Goal: Register for event/course

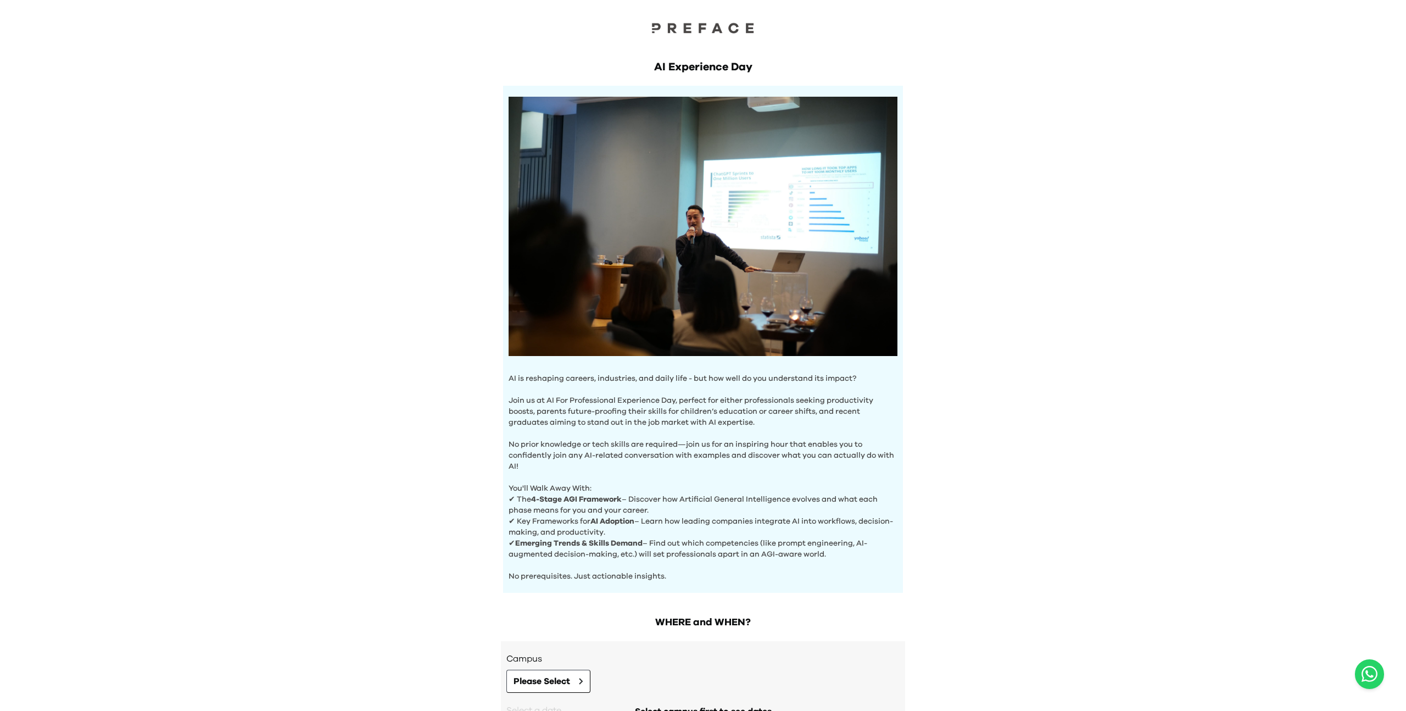
drag, startPoint x: 544, startPoint y: 380, endPoint x: 676, endPoint y: 465, distance: 157.1
click at [676, 465] on div "AI is reshaping careers, industries, and daily life - but how well do you under…" at bounding box center [703, 339] width 400 height 507
click at [676, 464] on p "No prior knowledge or tech skills are required—join us for an inspiring hour th…" at bounding box center [703, 450] width 389 height 44
drag, startPoint x: 643, startPoint y: 431, endPoint x: 657, endPoint y: 452, distance: 24.7
click at [646, 441] on p "No prior knowledge or tech skills are required—join us for an inspiring hour th…" at bounding box center [703, 450] width 389 height 44
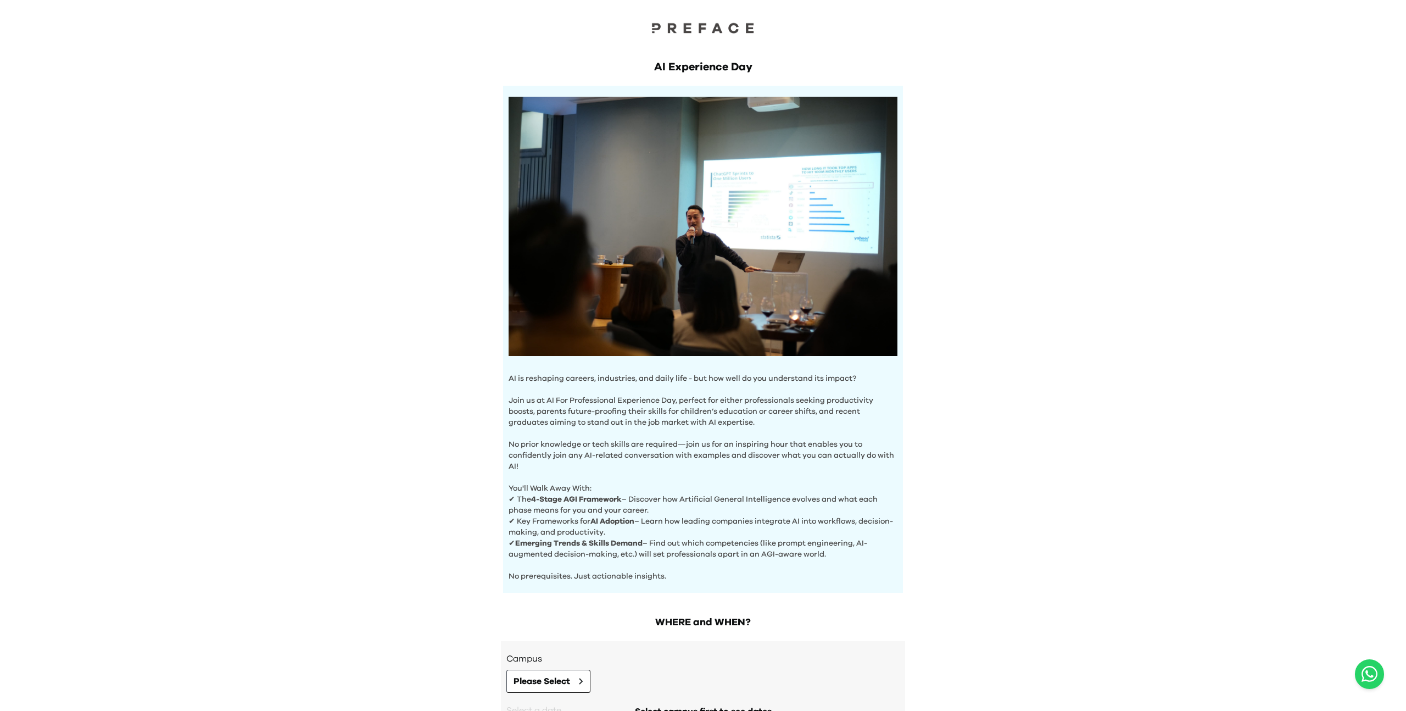
click at [659, 453] on p "No prior knowledge or tech skills are required—join us for an inspiring hour th…" at bounding box center [703, 450] width 389 height 44
drag, startPoint x: 659, startPoint y: 453, endPoint x: 655, endPoint y: 437, distance: 16.4
click at [655, 441] on p "No prior knowledge or tech skills are required—join us for an inspiring hour th…" at bounding box center [703, 450] width 389 height 44
drag, startPoint x: 671, startPoint y: 469, endPoint x: 652, endPoint y: 436, distance: 37.7
click at [649, 422] on div "AI is reshaping careers, industries, and daily life - but how well do you under…" at bounding box center [703, 339] width 400 height 507
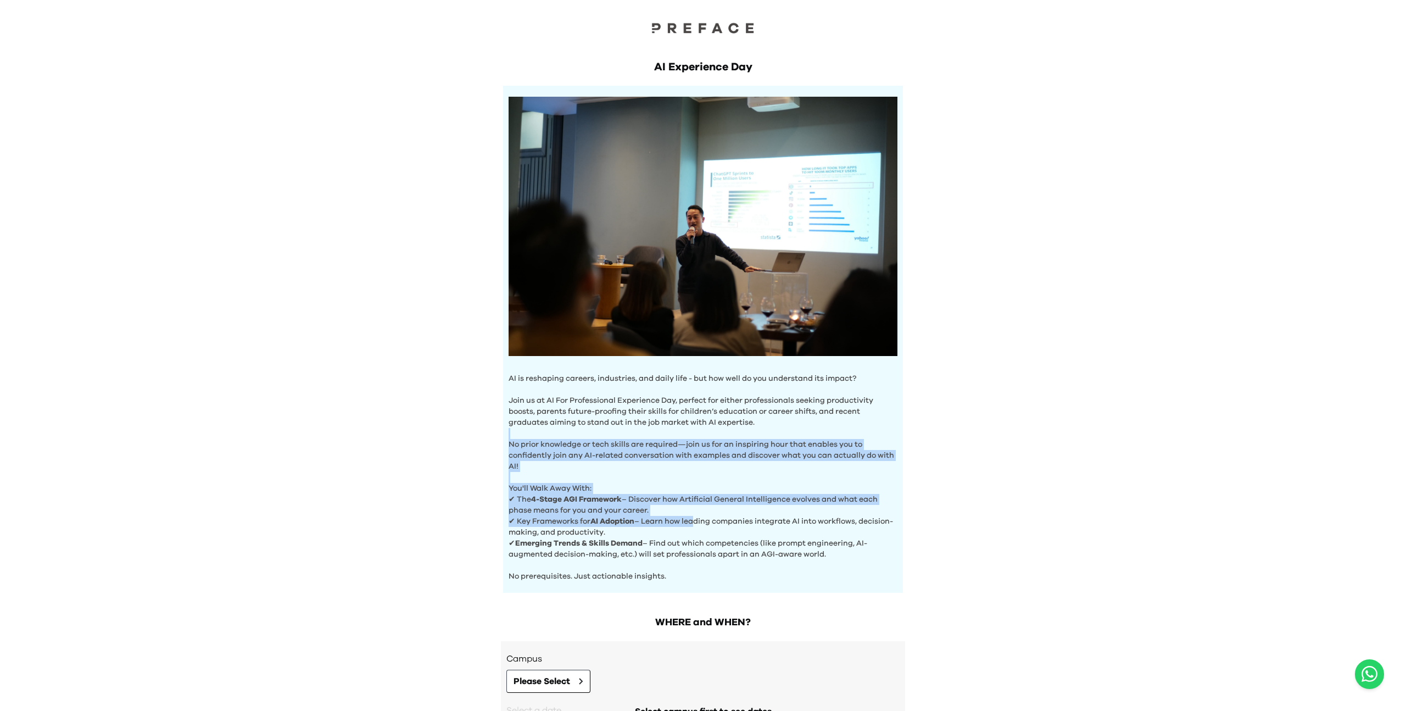
drag, startPoint x: 692, startPoint y: 523, endPoint x: 627, endPoint y: 416, distance: 125.0
click at [627, 416] on div "AI is reshaping careers, industries, and daily life - but how well do you under…" at bounding box center [703, 339] width 400 height 507
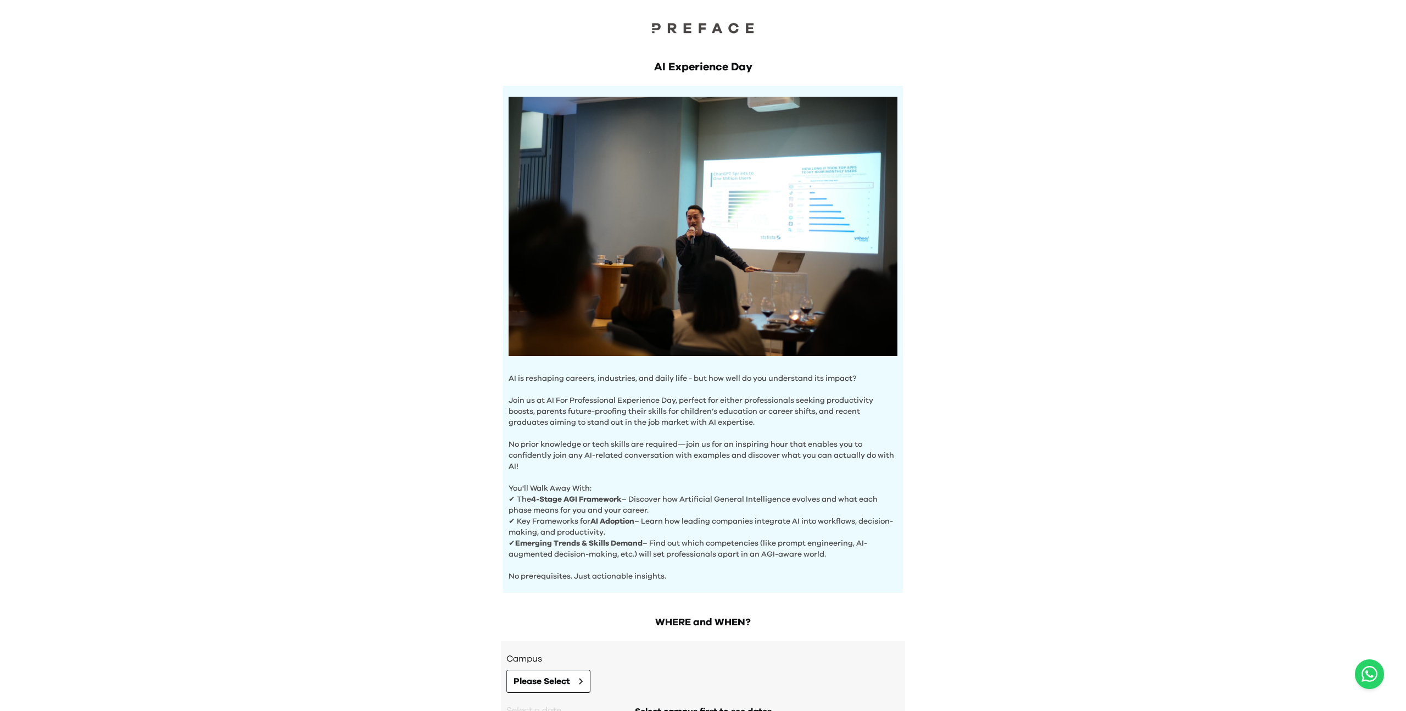
click at [688, 544] on p "✔ Emerging Trends & Skills Demand – Find out which competencies (like prompt en…" at bounding box center [703, 549] width 389 height 22
drag, startPoint x: 688, startPoint y: 544, endPoint x: 682, endPoint y: 515, distance: 29.1
click at [683, 519] on div "AI is reshaping careers, industries, and daily life - but how well do you under…" at bounding box center [703, 339] width 400 height 507
click at [676, 502] on div at bounding box center [676, 502] width 0 height 0
click at [642, 446] on body "AI Experience Day AI is reshaping careers, industries, and daily life - but how…" at bounding box center [703, 405] width 1406 height 810
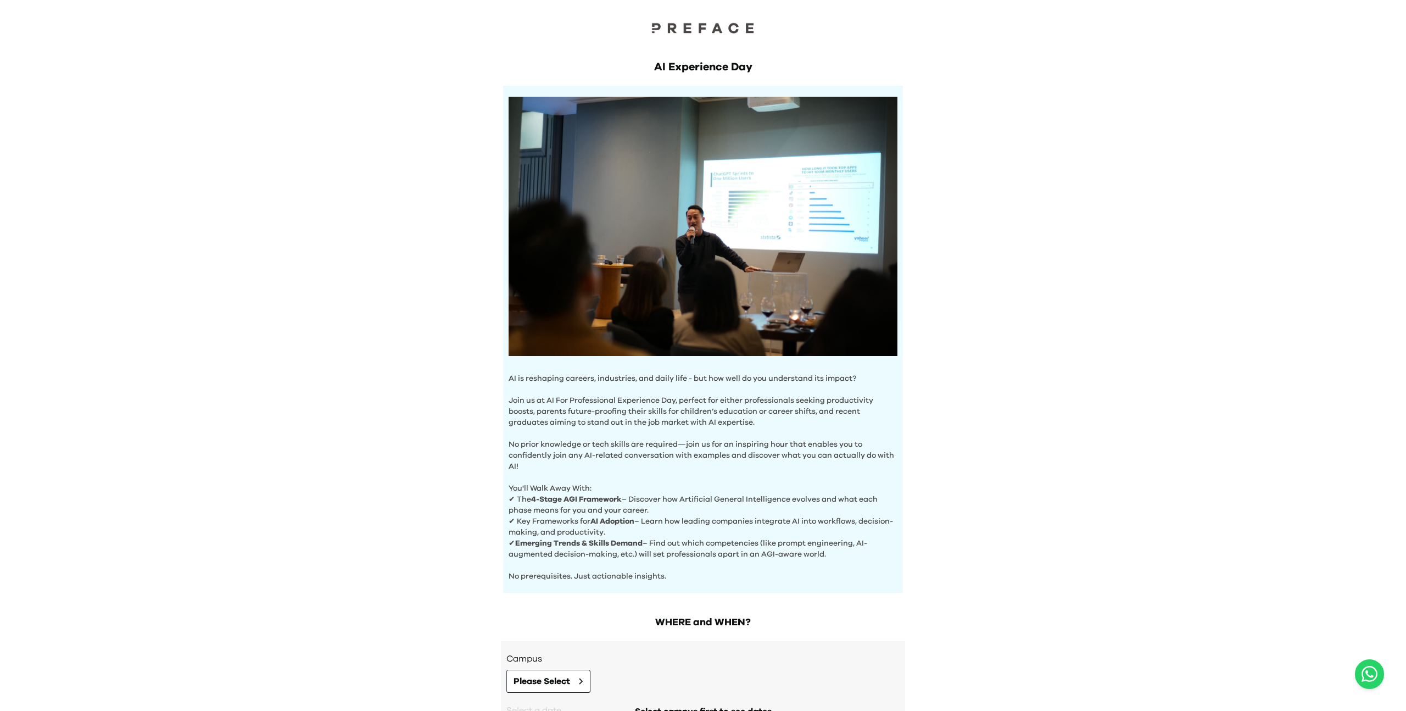
drag, startPoint x: 682, startPoint y: 519, endPoint x: 712, endPoint y: 594, distance: 80.4
click at [712, 594] on body "AI Experience Day AI is reshaping careers, industries, and daily life - but how…" at bounding box center [703, 405] width 1406 height 810
click at [710, 593] on div "AI Experience Day AI is reshaping careers, industries, and daily life - but how…" at bounding box center [703, 381] width 1406 height 763
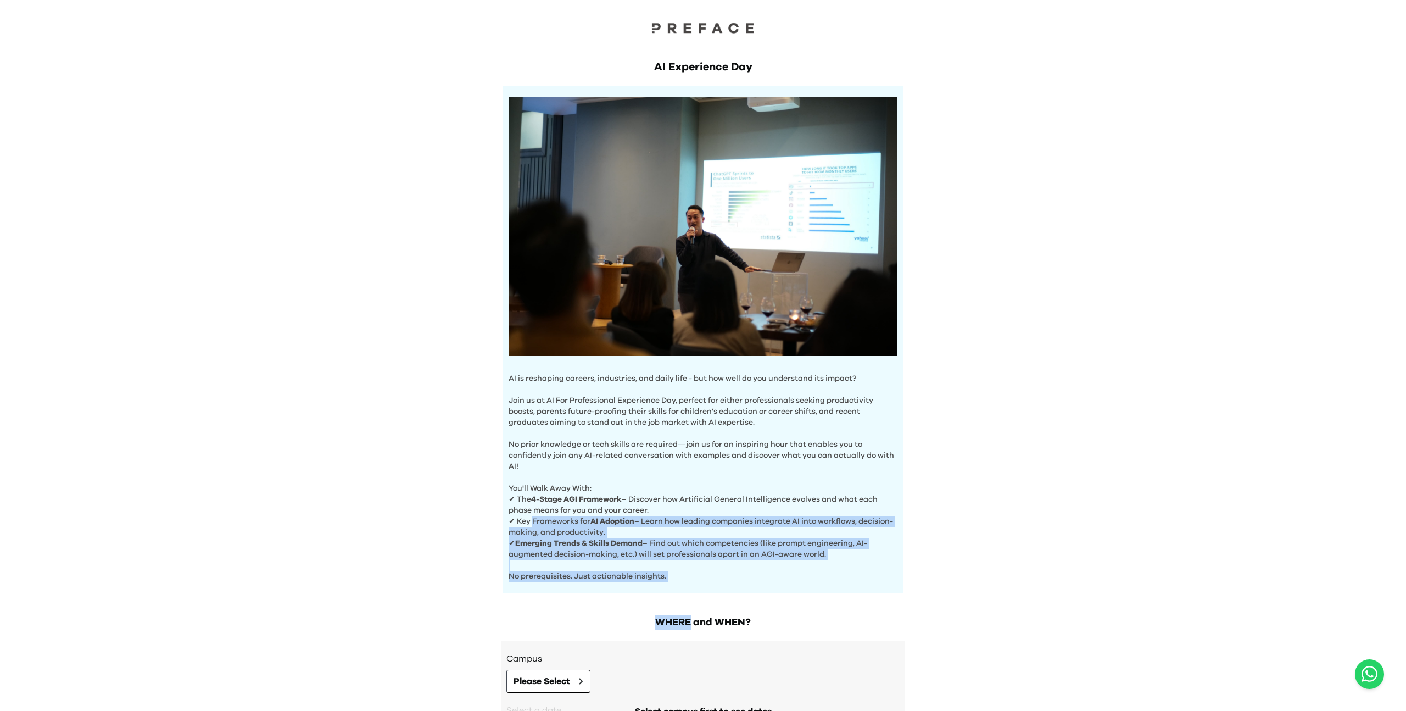
drag, startPoint x: 709, startPoint y: 593, endPoint x: 522, endPoint y: 475, distance: 221.5
click at [525, 481] on div "AI Experience Day AI is reshaping careers, industries, and daily life - but how…" at bounding box center [703, 381] width 1406 height 763
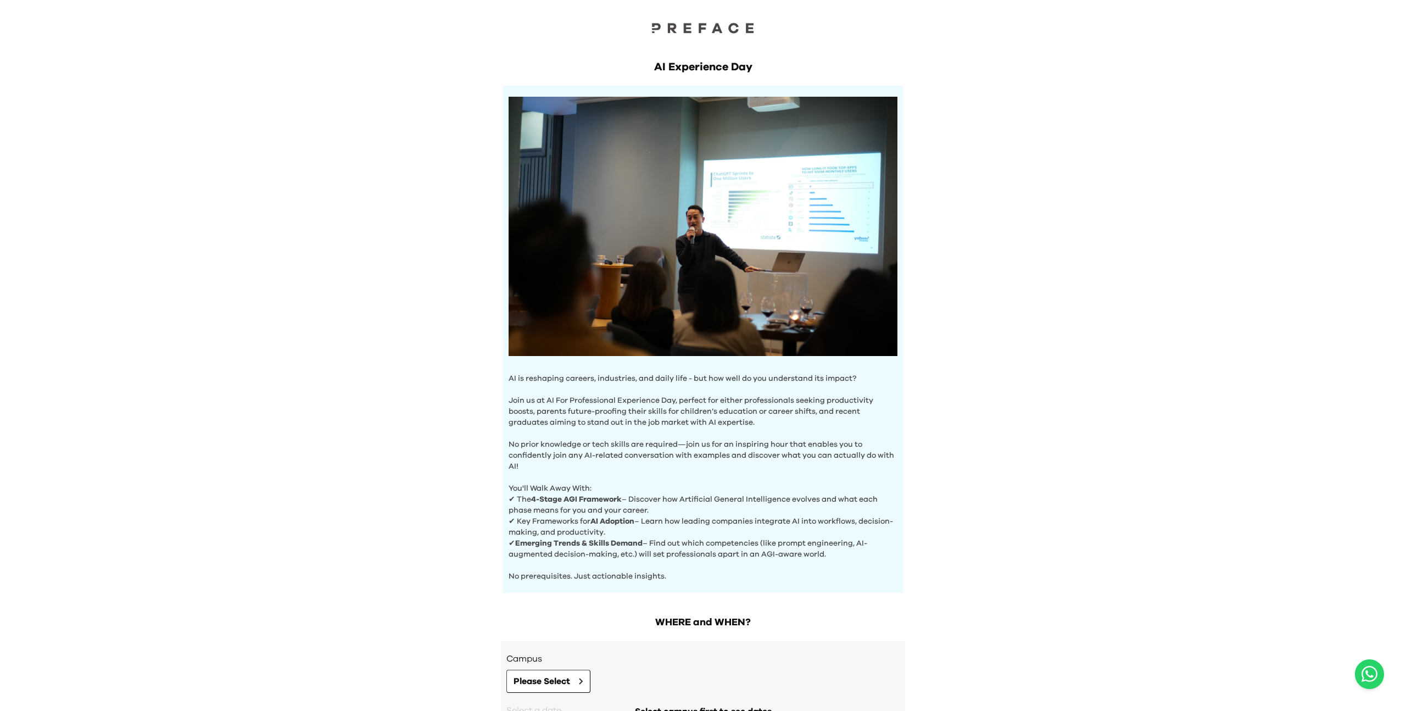
drag, startPoint x: 522, startPoint y: 475, endPoint x: 715, endPoint y: 582, distance: 220.9
click at [694, 575] on div "AI is reshaping careers, industries, and daily life - but how well do you under…" at bounding box center [703, 339] width 400 height 507
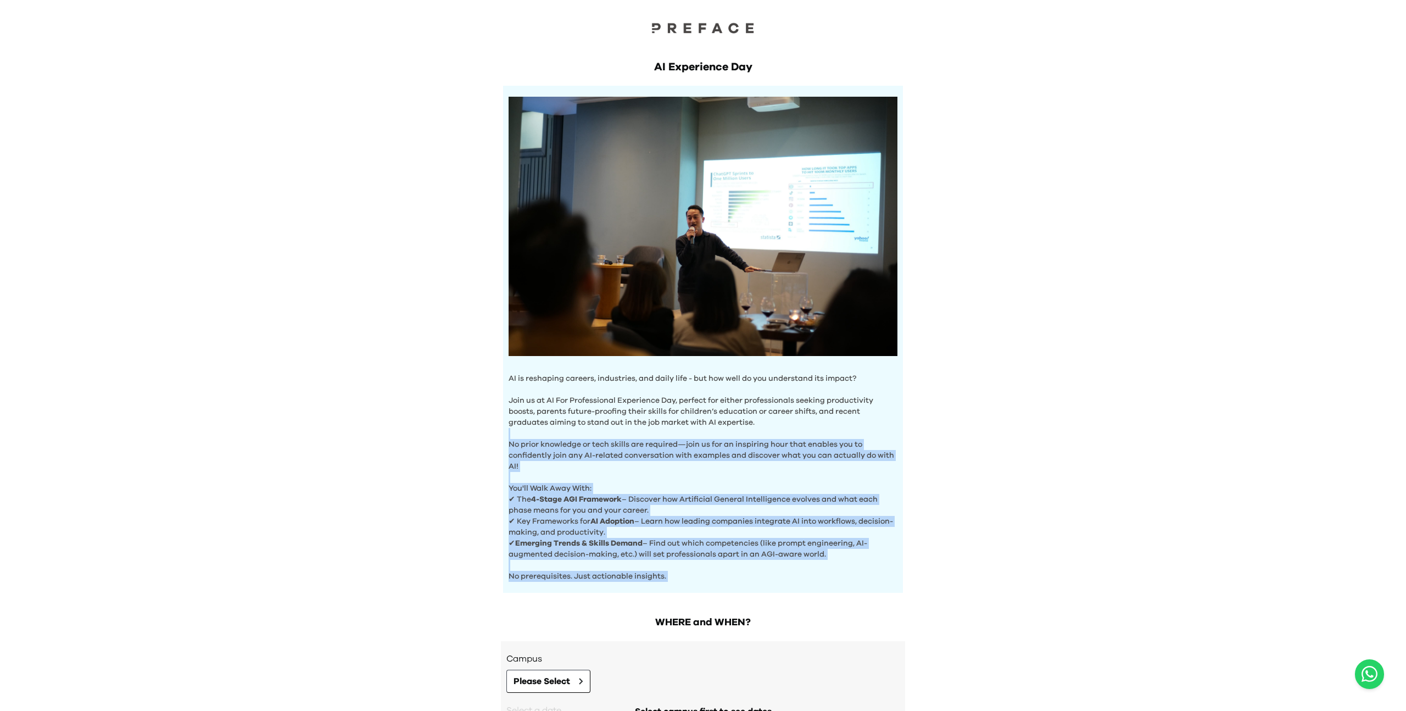
drag, startPoint x: 715, startPoint y: 582, endPoint x: 483, endPoint y: 420, distance: 282.7
click at [483, 420] on div "AI Experience Day AI is reshaping careers, industries, and daily life - but how…" at bounding box center [703, 381] width 1406 height 763
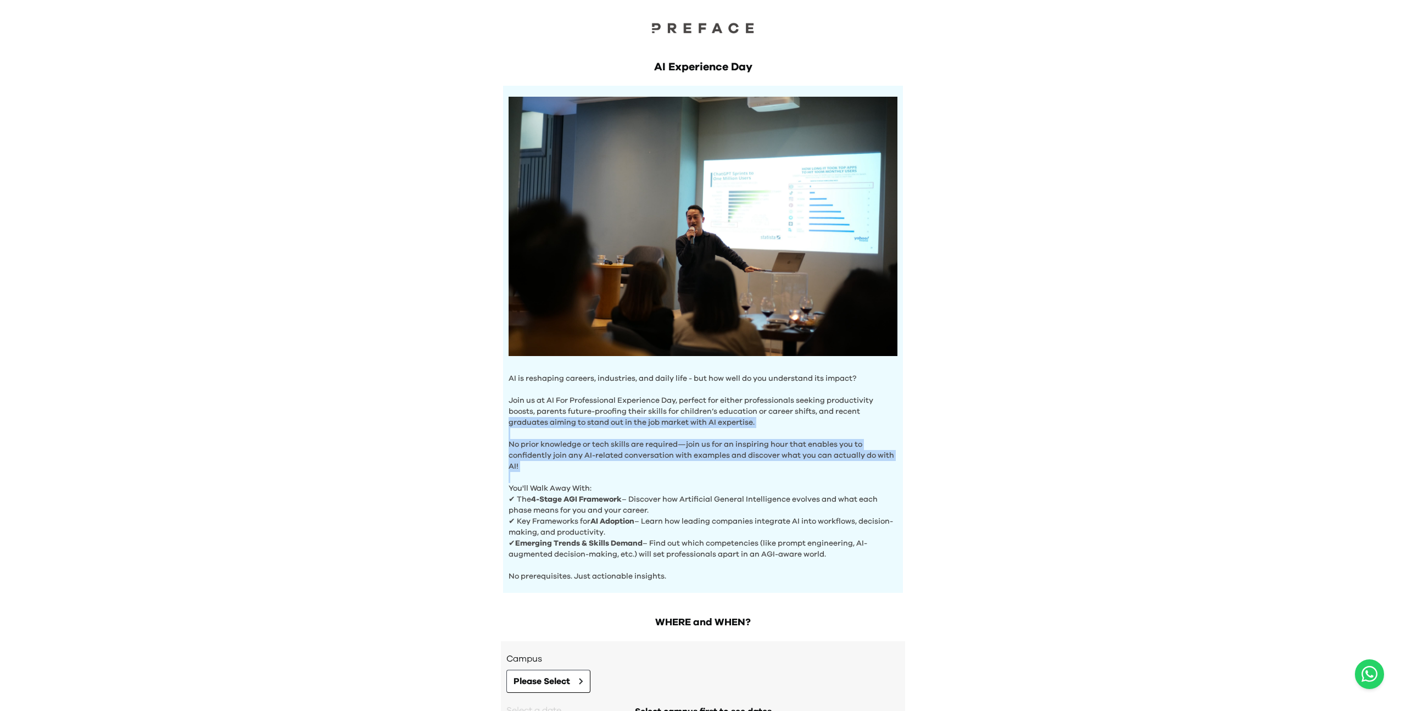
drag, startPoint x: 483, startPoint y: 420, endPoint x: 722, endPoint y: 589, distance: 293.1
click at [694, 577] on div "AI Experience Day AI is reshaping careers, industries, and daily life - but how…" at bounding box center [703, 381] width 1406 height 763
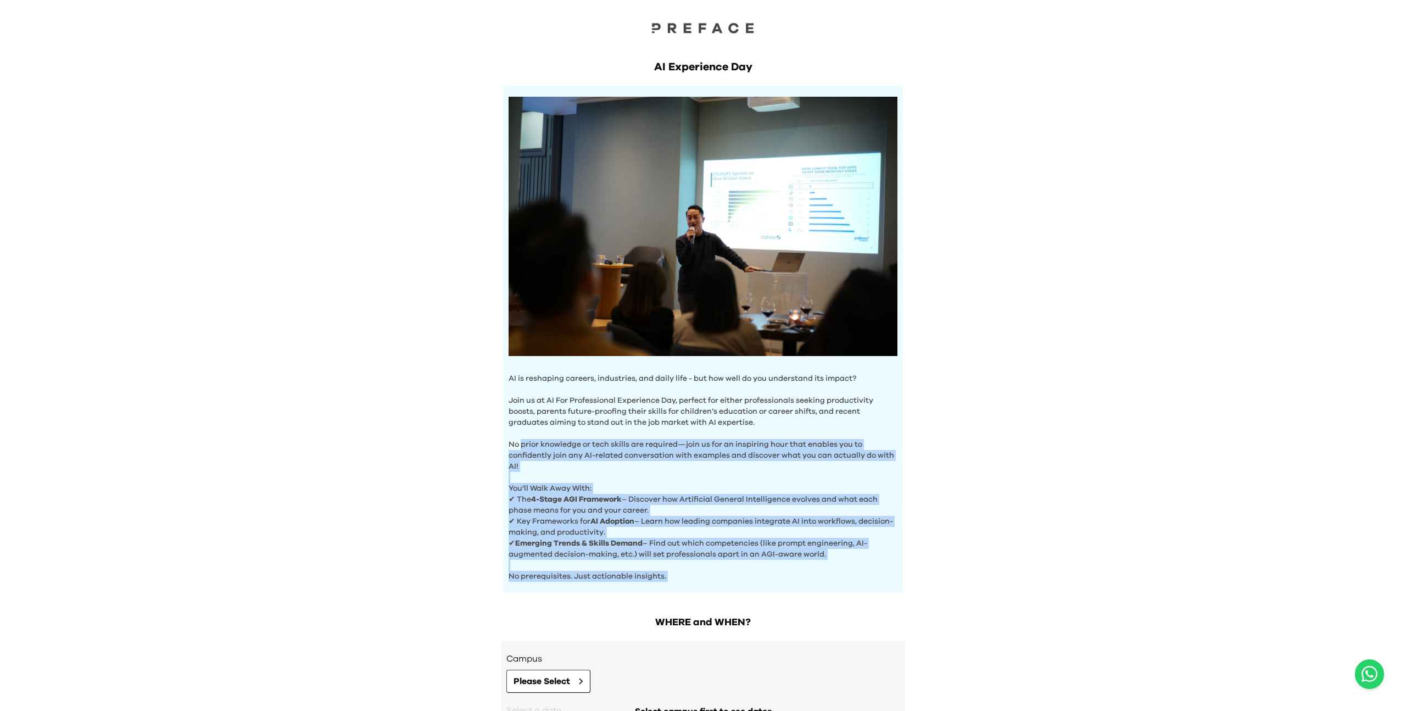
drag, startPoint x: 722, startPoint y: 589, endPoint x: 496, endPoint y: 409, distance: 289.3
click at [499, 413] on div "AI Experience Day AI is reshaping careers, industries, and daily life - but how…" at bounding box center [703, 314] width 422 height 555
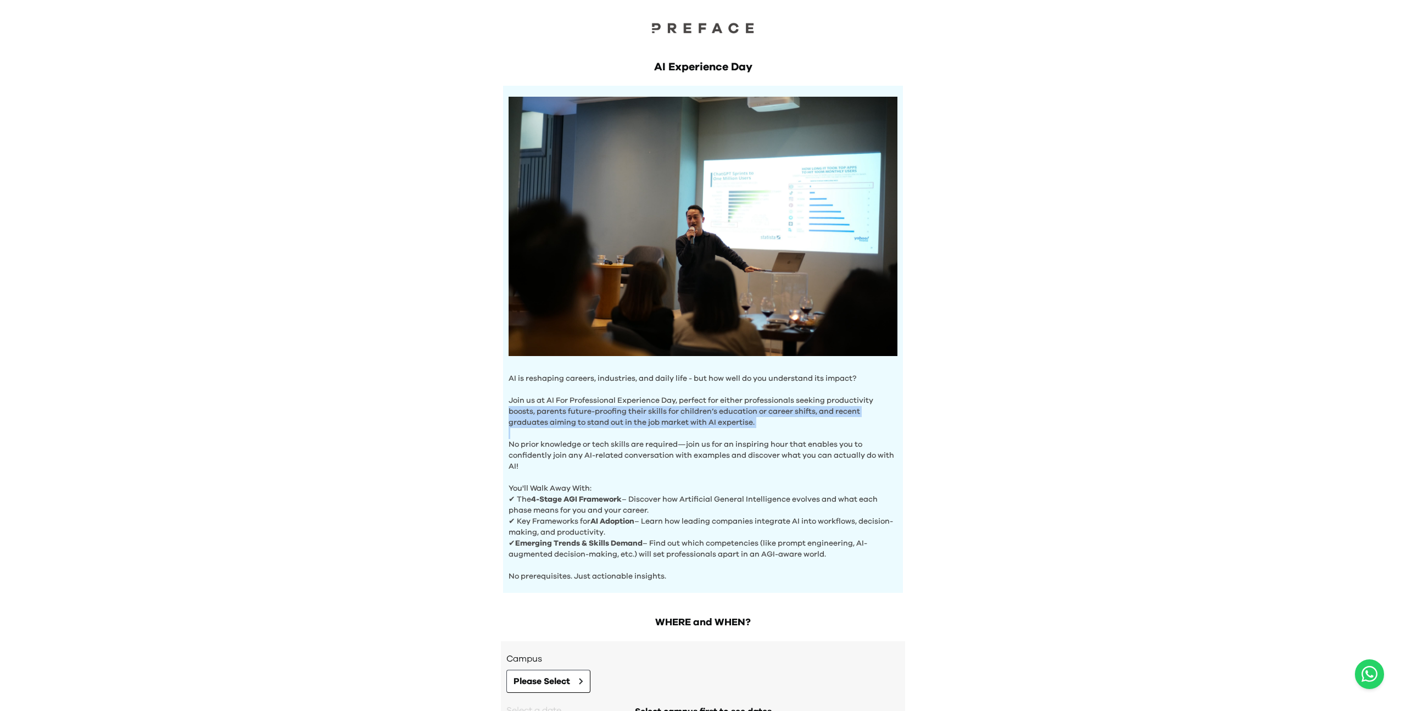
drag, startPoint x: 496, startPoint y: 409, endPoint x: 751, endPoint y: 547, distance: 289.6
click at [742, 542] on div "AI Experience Day AI is reshaping careers, industries, and daily life - but how…" at bounding box center [703, 314] width 422 height 555
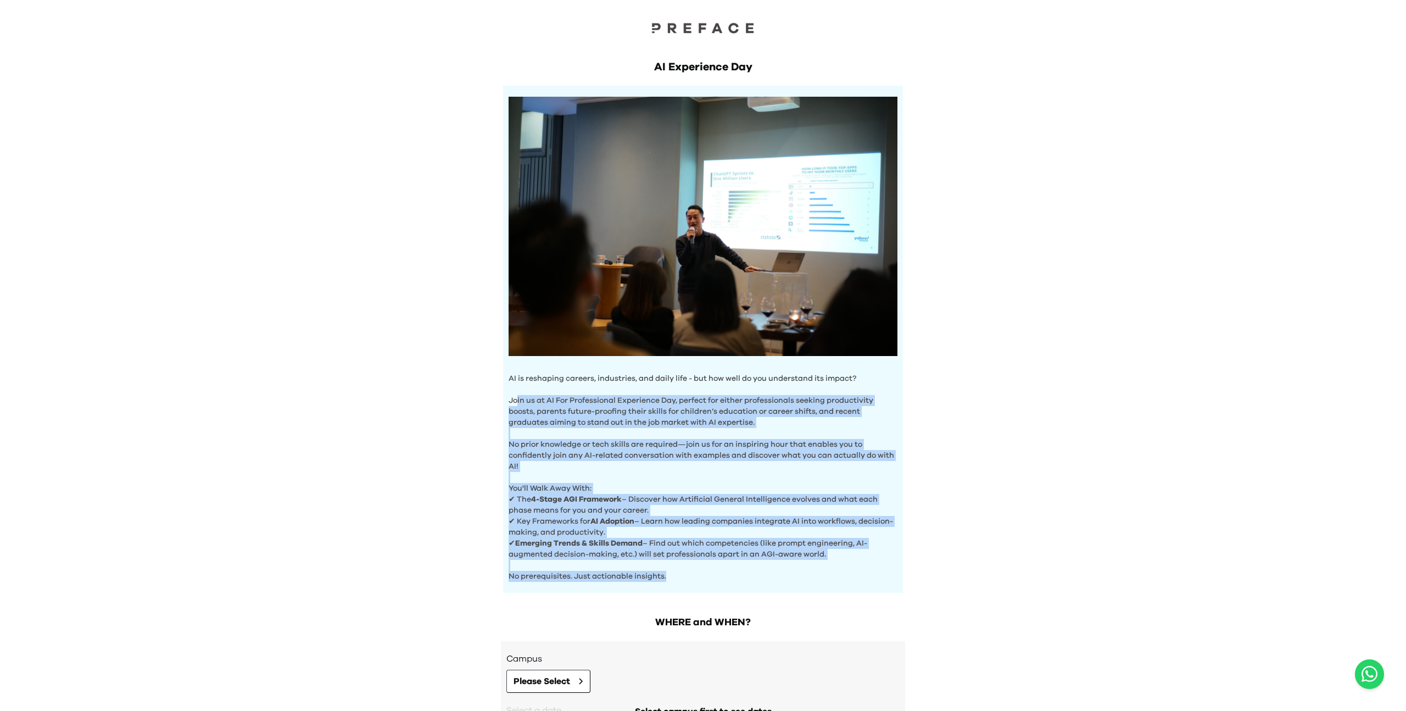
drag, startPoint x: 736, startPoint y: 581, endPoint x: 465, endPoint y: 341, distance: 361.9
click at [467, 344] on div "AI Experience Day AI is reshaping careers, industries, and daily life - but how…" at bounding box center [703, 381] width 1406 height 763
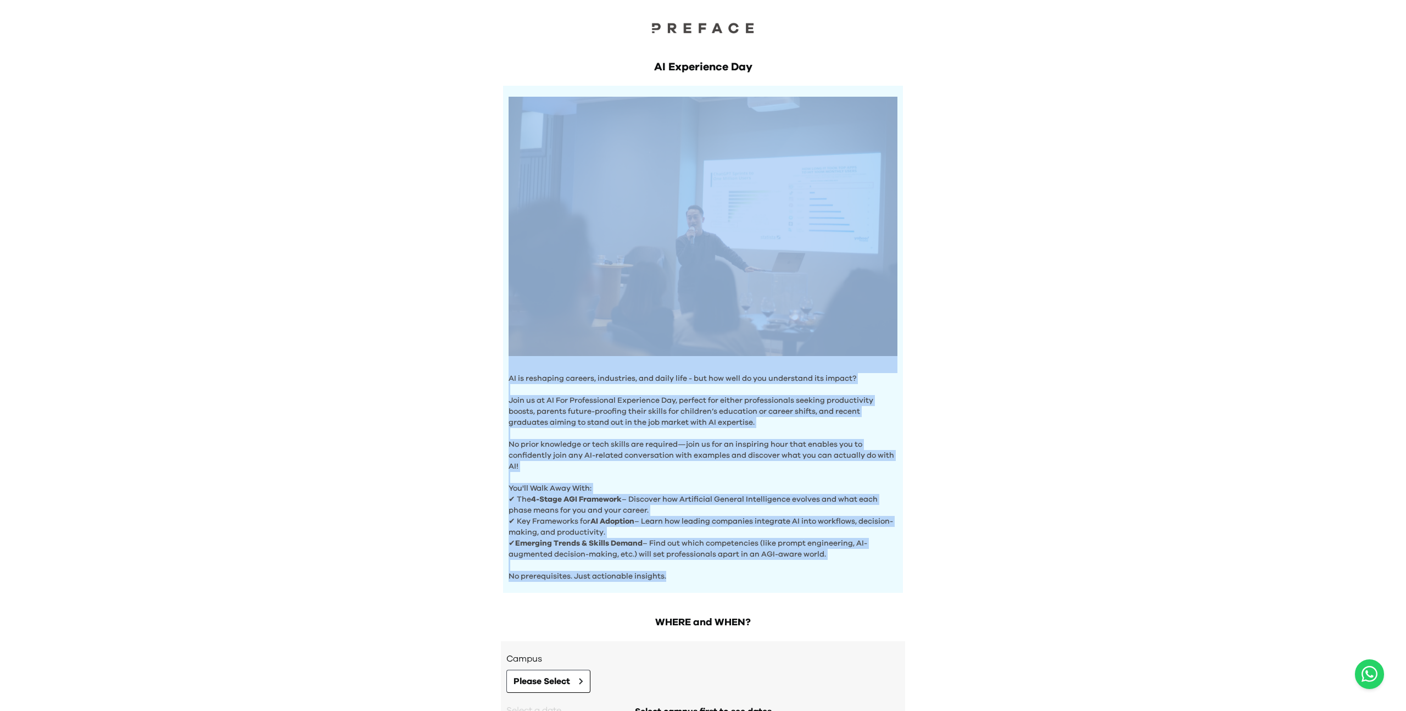
click at [509, 375] on p "AI is reshaping careers, industries, and daily life - but how well do you under…" at bounding box center [703, 378] width 389 height 11
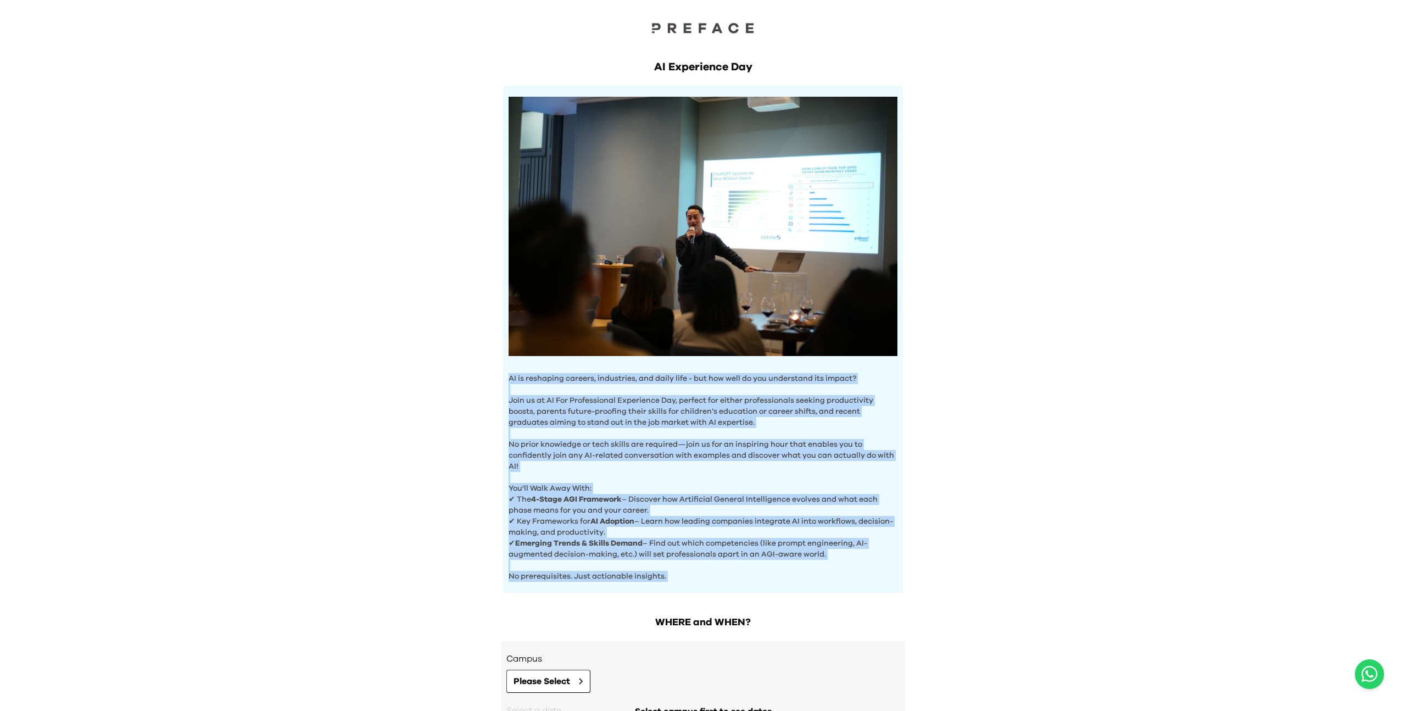
drag, startPoint x: 509, startPoint y: 375, endPoint x: 677, endPoint y: 571, distance: 257.5
click at [677, 571] on div "AI is reshaping careers, industries, and daily life - but how well do you under…" at bounding box center [703, 339] width 400 height 507
click at [677, 571] on p "No prerequisites. Just actionable insights." at bounding box center [703, 571] width 389 height 22
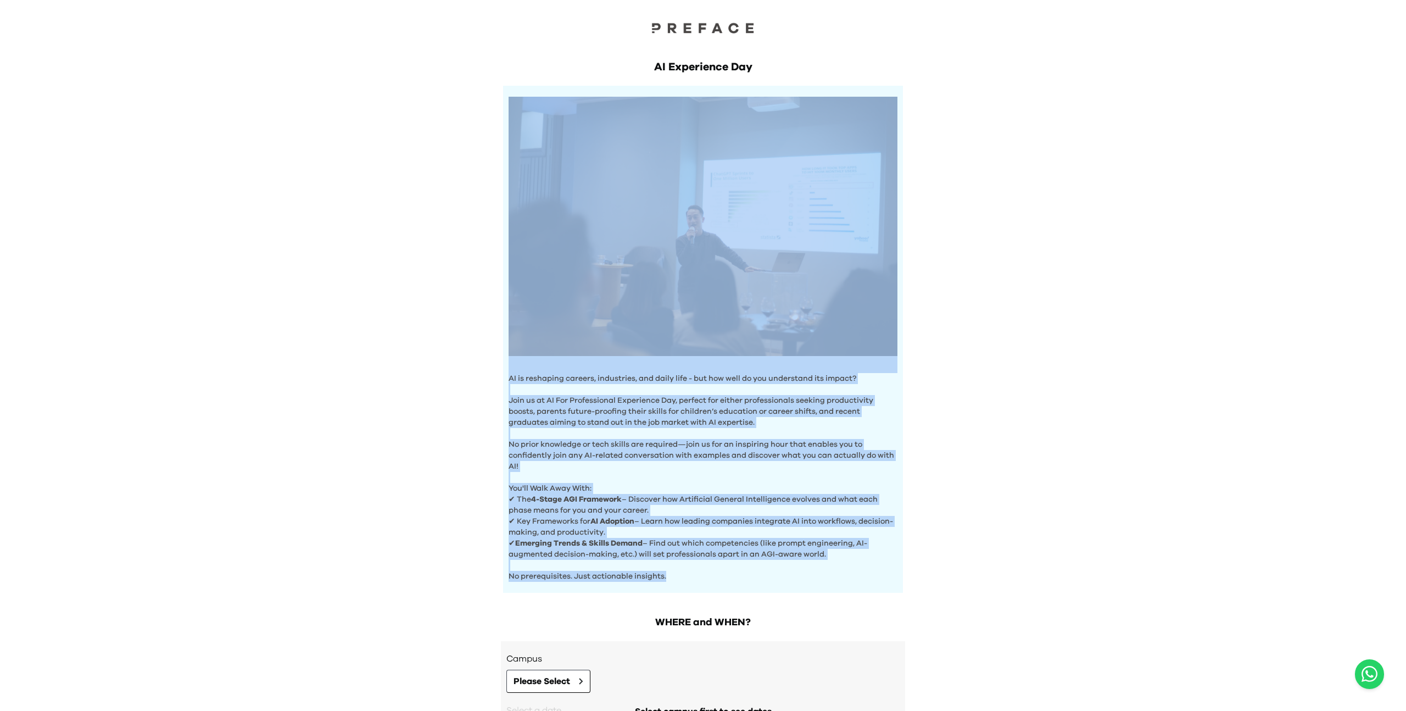
drag, startPoint x: 675, startPoint y: 573, endPoint x: 509, endPoint y: 359, distance: 270.9
click at [509, 359] on div "AI is reshaping careers, industries, and daily life - but how well do you under…" at bounding box center [703, 339] width 400 height 507
click at [458, 290] on div "AI Experience Day AI is reshaping careers, industries, and daily life - but how…" at bounding box center [703, 381] width 1406 height 763
drag, startPoint x: 458, startPoint y: 290, endPoint x: 677, endPoint y: 561, distance: 349.3
click at [677, 561] on div "AI Experience Day AI is reshaping careers, industries, and daily life - but how…" at bounding box center [703, 381] width 1406 height 763
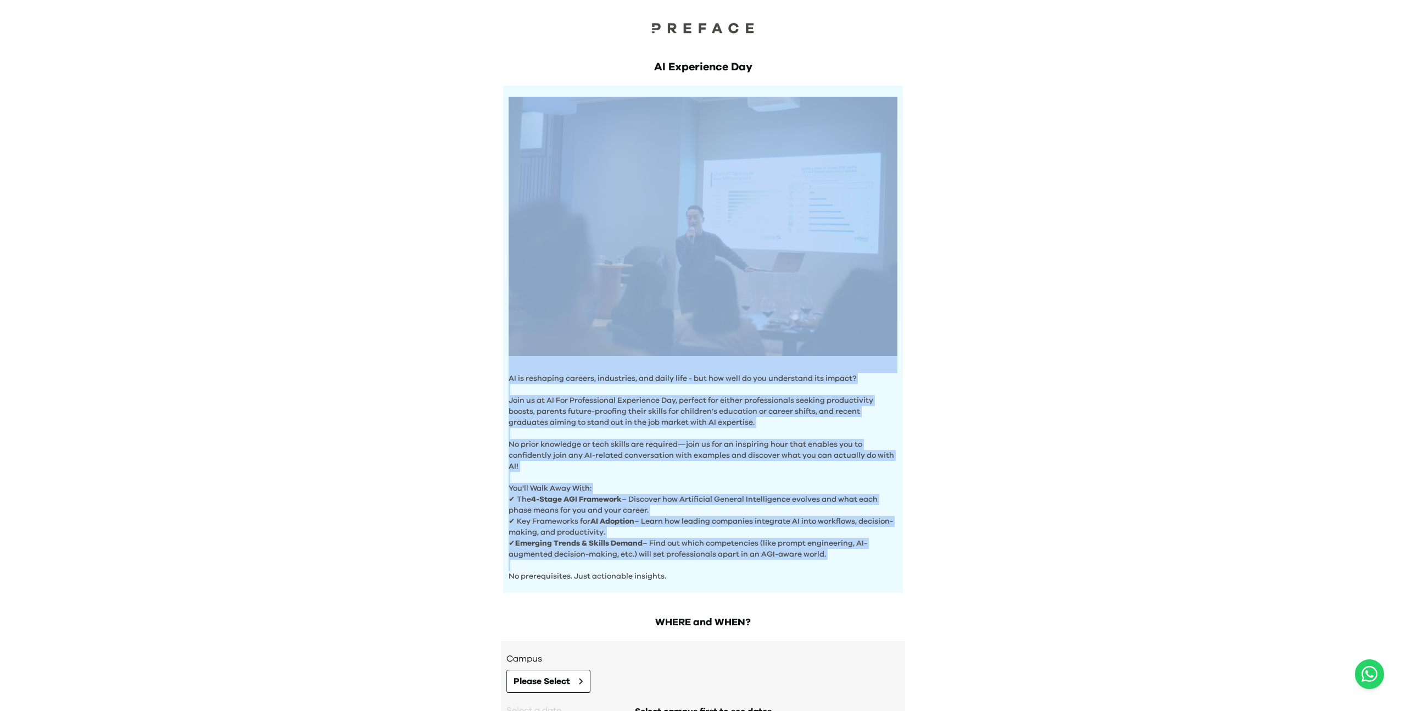
drag, startPoint x: 677, startPoint y: 561, endPoint x: 677, endPoint y: 569, distance: 7.7
click at [677, 561] on p "No prerequisites. Just actionable insights." at bounding box center [703, 571] width 389 height 22
drag, startPoint x: 674, startPoint y: 571, endPoint x: 454, endPoint y: 268, distance: 373.7
click at [457, 275] on div "AI Experience Day AI is reshaping careers, industries, and daily life - but how…" at bounding box center [703, 381] width 1406 height 763
click at [454, 268] on div "AI Experience Day AI is reshaping careers, industries, and daily life - but how…" at bounding box center [703, 381] width 1406 height 763
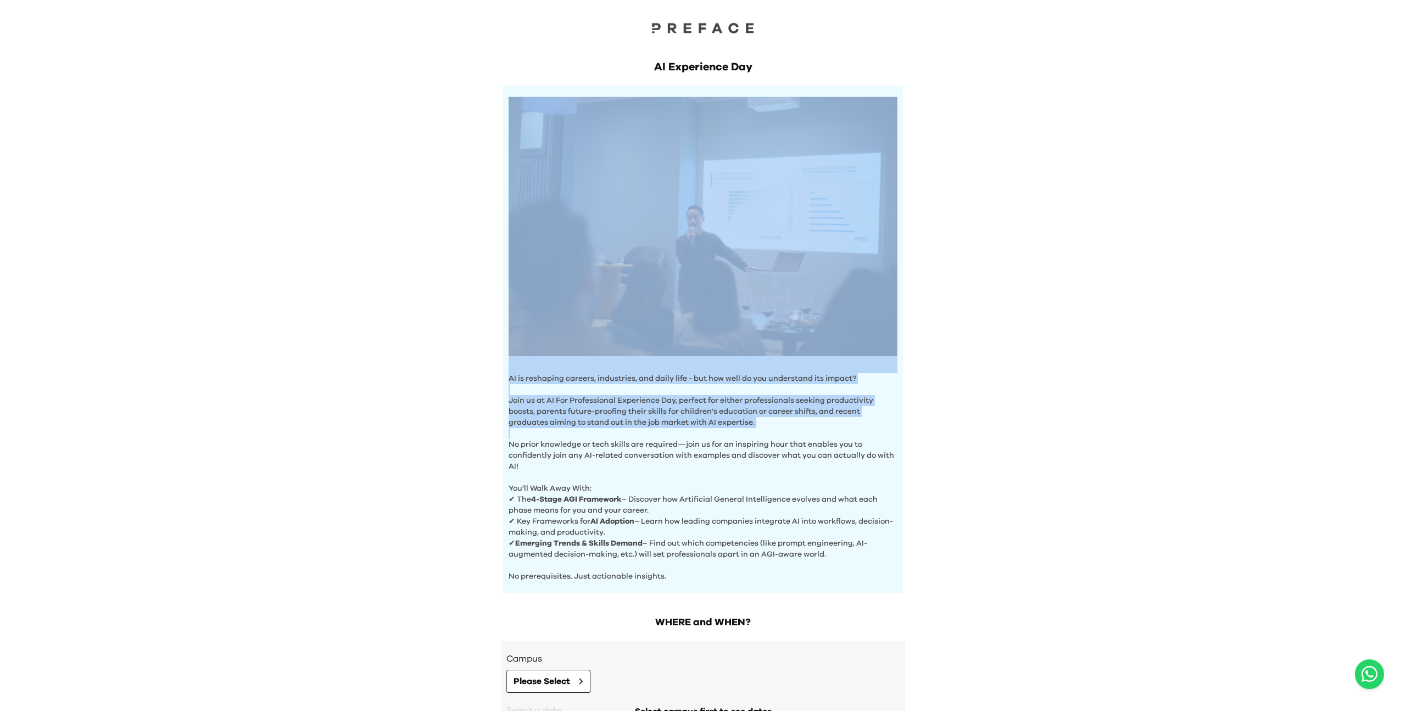
drag, startPoint x: 465, startPoint y: 294, endPoint x: 602, endPoint y: 437, distance: 197.8
click at [602, 437] on div "AI Experience Day AI is reshaping careers, industries, and daily life - but how…" at bounding box center [703, 381] width 1406 height 763
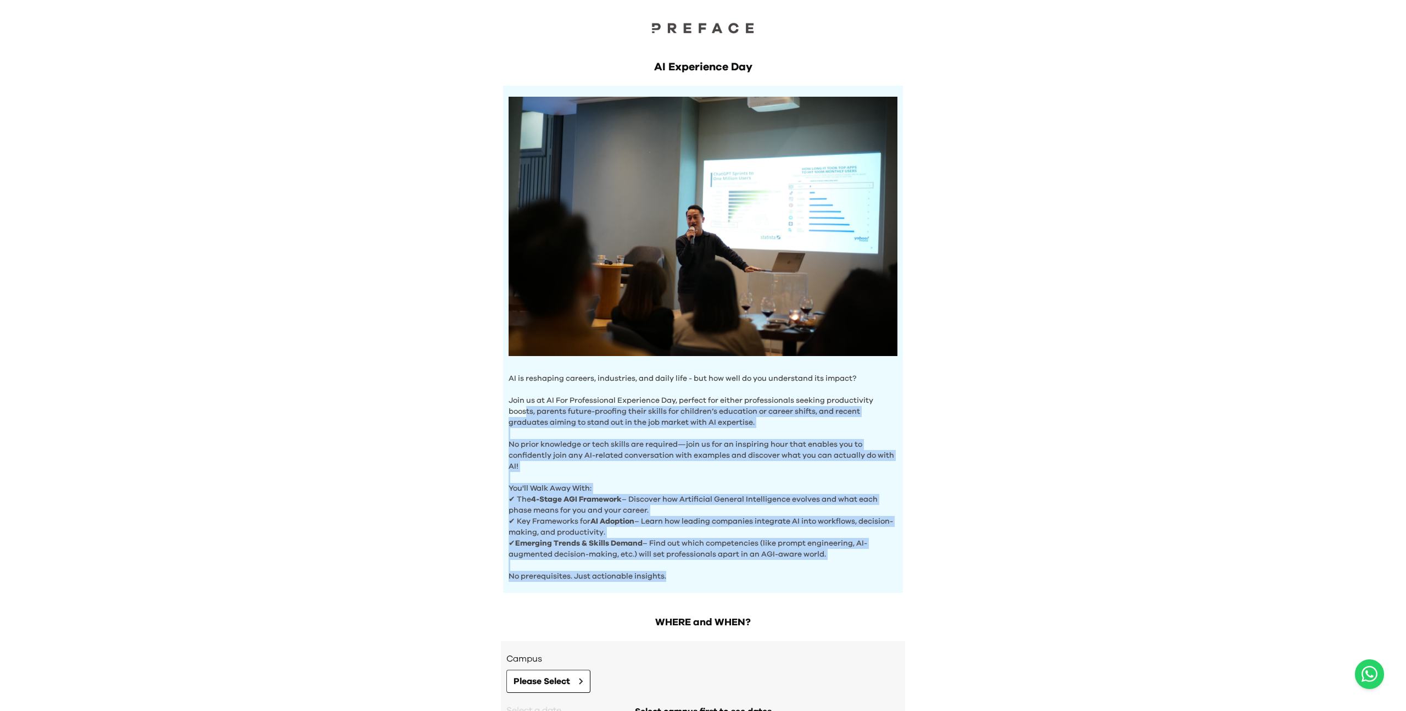
drag, startPoint x: 692, startPoint y: 586, endPoint x: 484, endPoint y: 345, distance: 318.2
click at [486, 346] on div "AI Experience Day AI is reshaping careers, industries, and daily life - but how…" at bounding box center [703, 381] width 1406 height 763
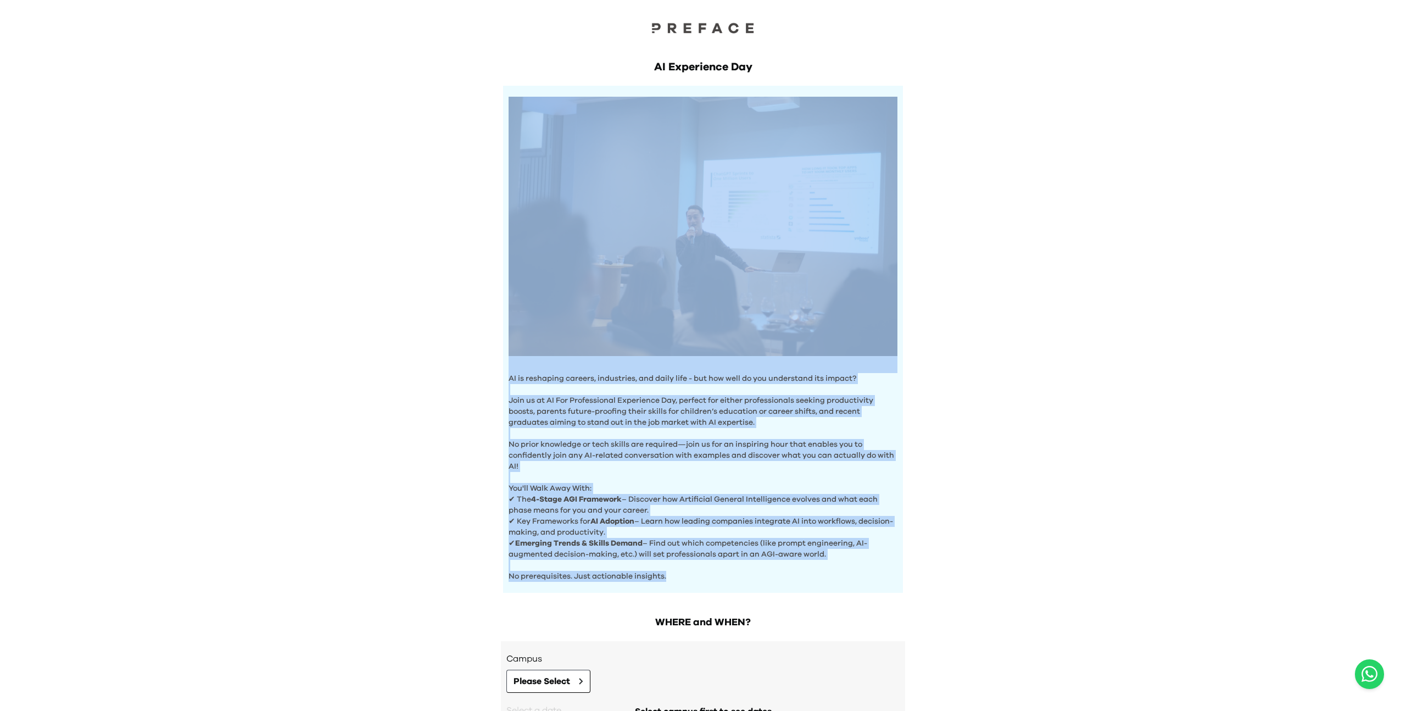
drag, startPoint x: 474, startPoint y: 335, endPoint x: 683, endPoint y: 576, distance: 319.7
click at [683, 576] on div "AI Experience Day AI is reshaping careers, industries, and daily life - but how…" at bounding box center [703, 381] width 1406 height 763
click at [683, 575] on p "No prerequisites. Just actionable insights." at bounding box center [703, 571] width 389 height 22
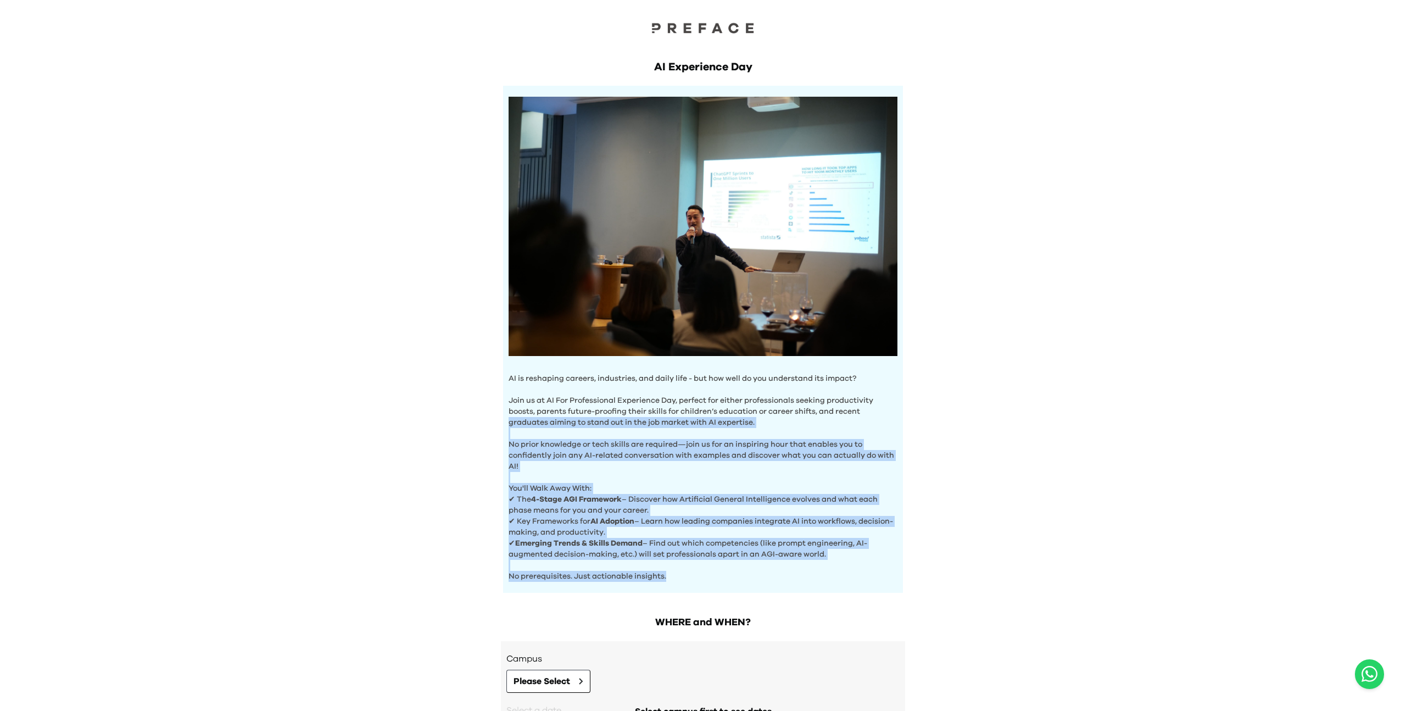
drag, startPoint x: 684, startPoint y: 581, endPoint x: 463, endPoint y: 360, distance: 312.7
click at [464, 365] on div "AI Experience Day AI is reshaping careers, industries, and daily life - but how…" at bounding box center [703, 381] width 1406 height 763
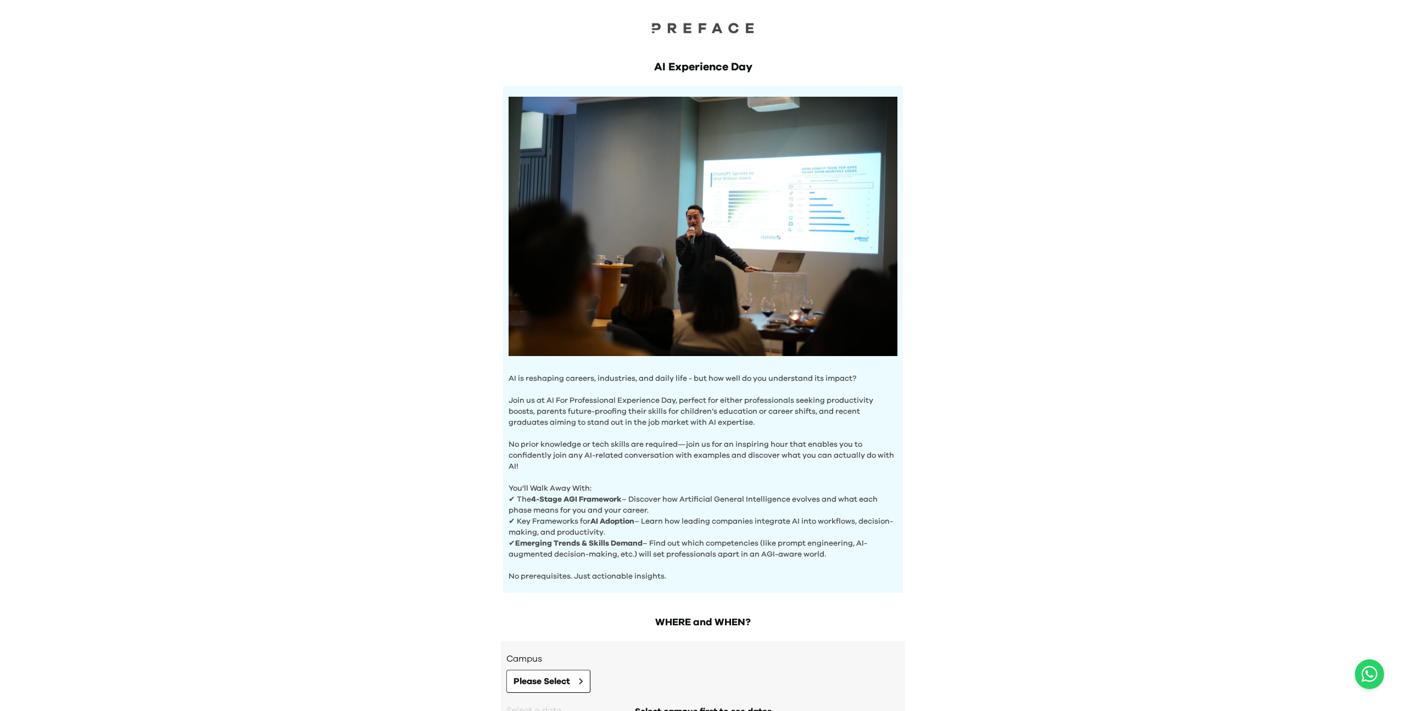
click at [509, 371] on div "AI is reshaping careers, industries, and daily life - but how well do you under…" at bounding box center [703, 339] width 400 height 507
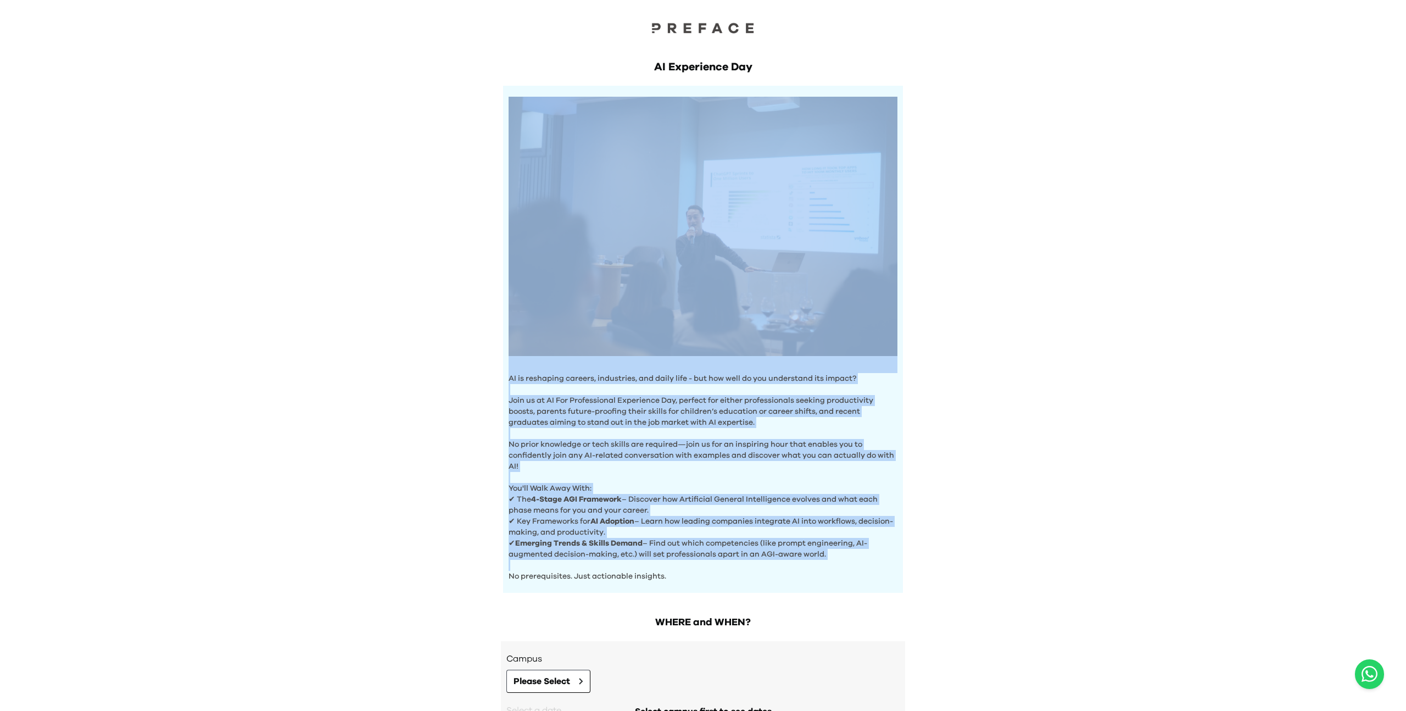
drag, startPoint x: 509, startPoint y: 371, endPoint x: 689, endPoint y: 569, distance: 267.6
click at [689, 569] on div "AI is reshaping careers, industries, and daily life - but how well do you under…" at bounding box center [703, 339] width 400 height 507
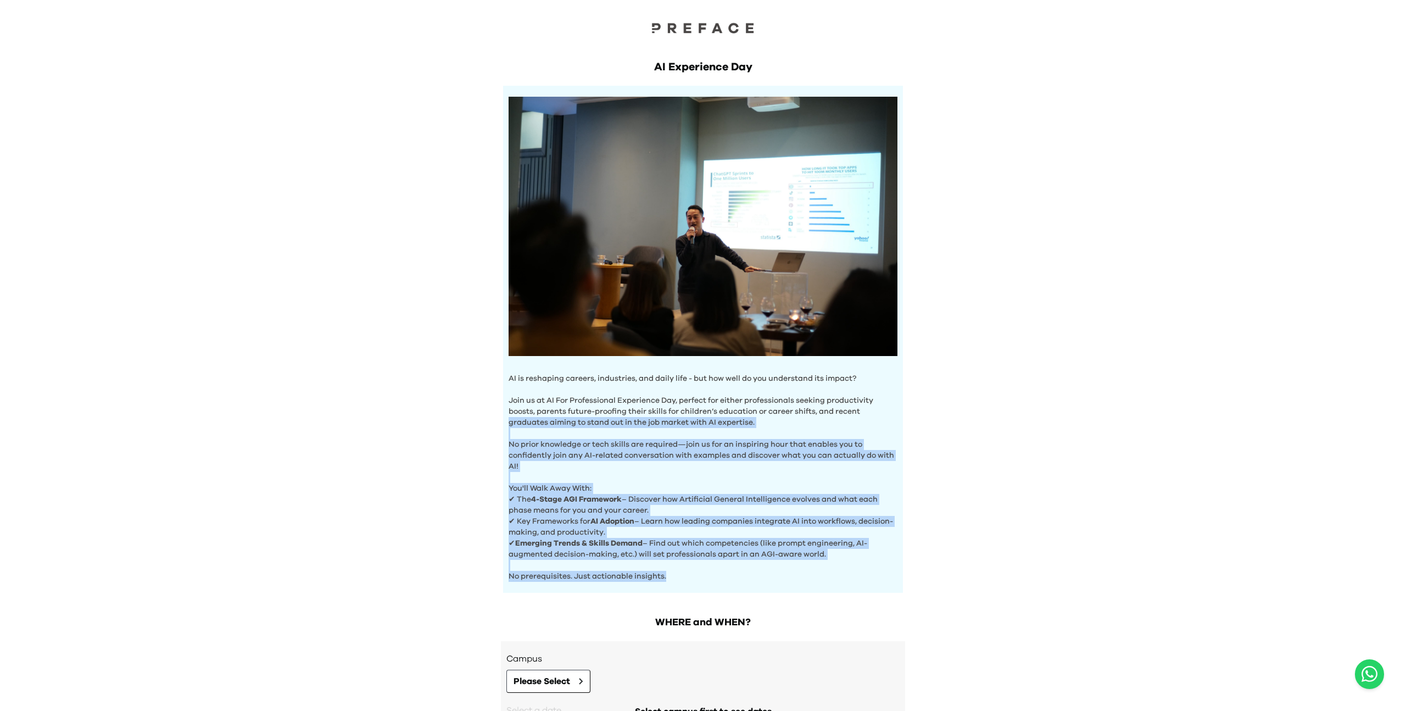
drag, startPoint x: 667, startPoint y: 566, endPoint x: 489, endPoint y: 387, distance: 252.9
click at [489, 390] on div "AI Experience Day AI is reshaping careers, industries, and daily life - but how…" at bounding box center [703, 381] width 1406 height 763
drag, startPoint x: 489, startPoint y: 387, endPoint x: 633, endPoint y: 522, distance: 197.8
click at [489, 387] on div "AI Experience Day AI is reshaping careers, industries, and daily life - but how…" at bounding box center [703, 381] width 1406 height 763
drag, startPoint x: 516, startPoint y: 413, endPoint x: 459, endPoint y: 348, distance: 86.0
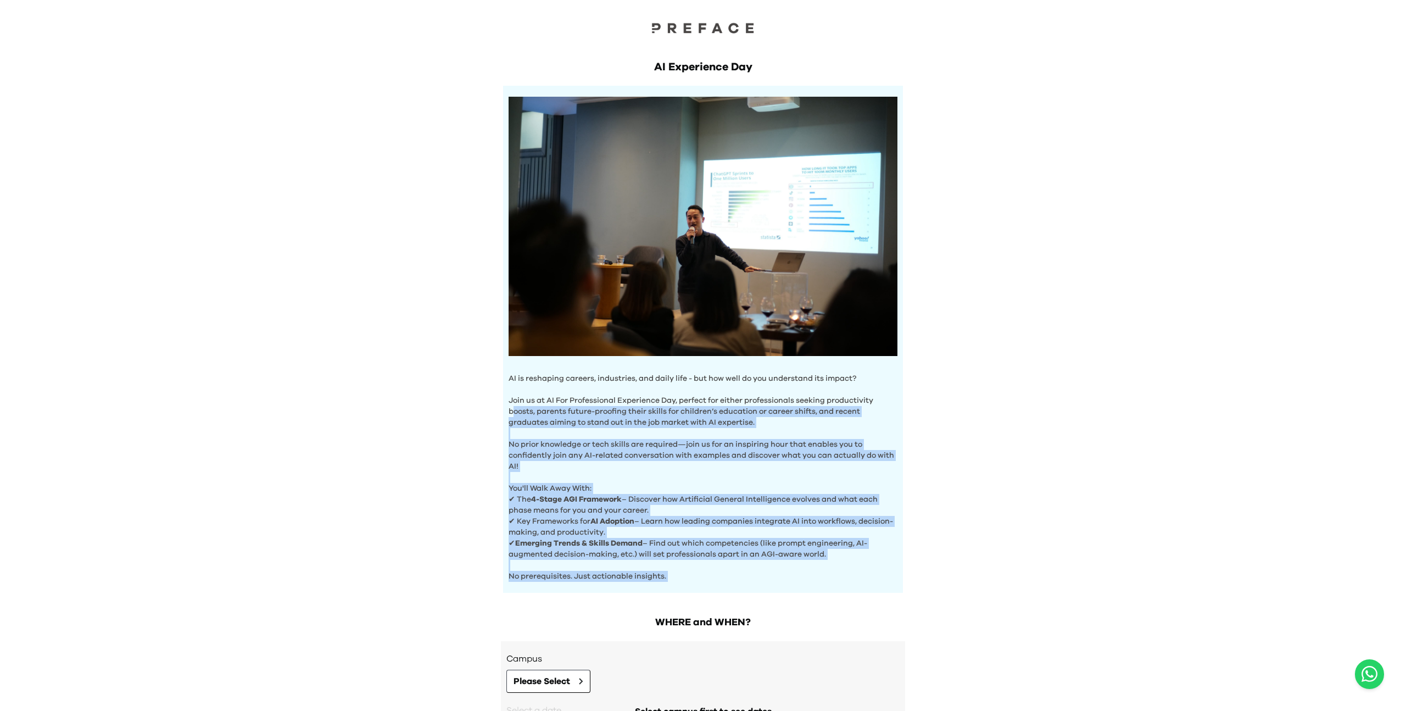
click at [461, 351] on div "AI Experience Day AI is reshaping careers, industries, and daily life - but how…" at bounding box center [703, 381] width 1406 height 763
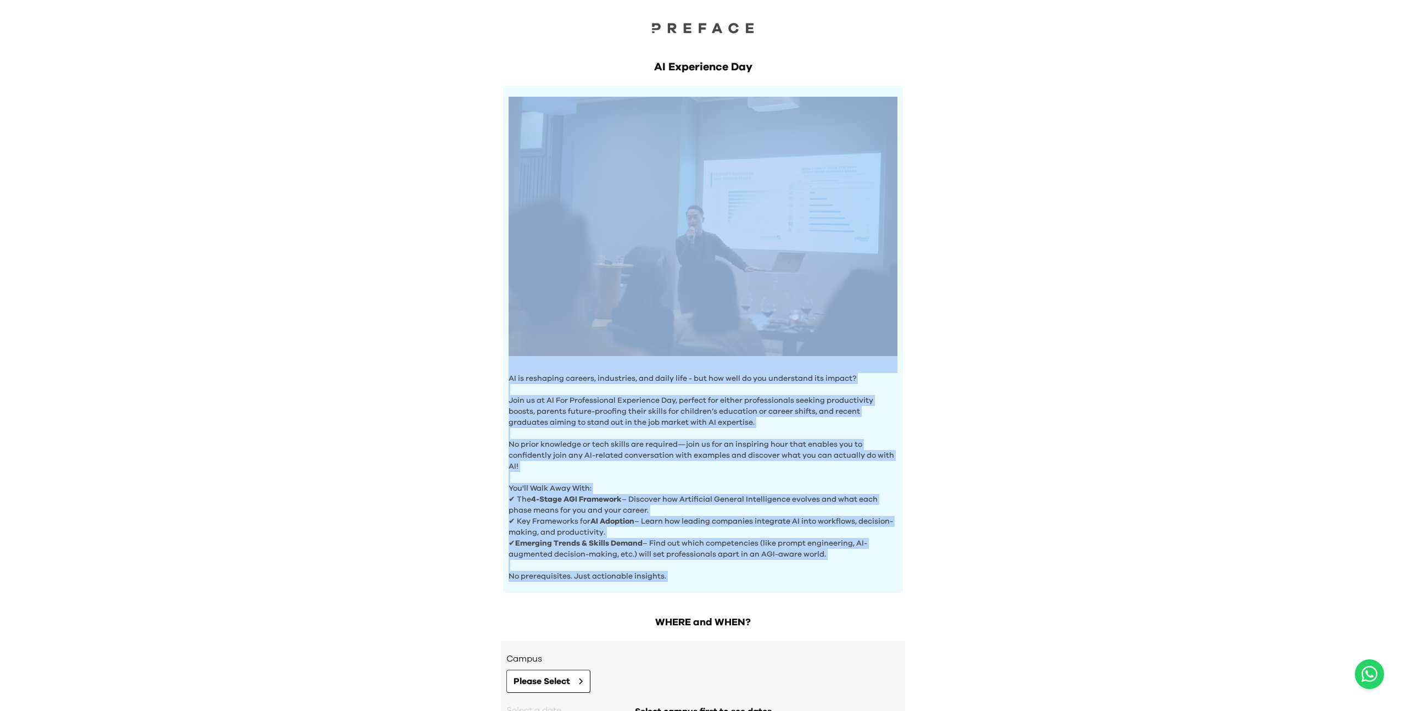
drag, startPoint x: 459, startPoint y: 348, endPoint x: 469, endPoint y: 371, distance: 24.8
click at [459, 349] on div "AI Experience Day AI is reshaping careers, industries, and daily life - but how…" at bounding box center [703, 381] width 1406 height 763
drag, startPoint x: 468, startPoint y: 370, endPoint x: 771, endPoint y: 672, distance: 428.5
click at [771, 672] on div "AI Experience Day AI is reshaping careers, industries, and daily life - but how…" at bounding box center [703, 381] width 1406 height 763
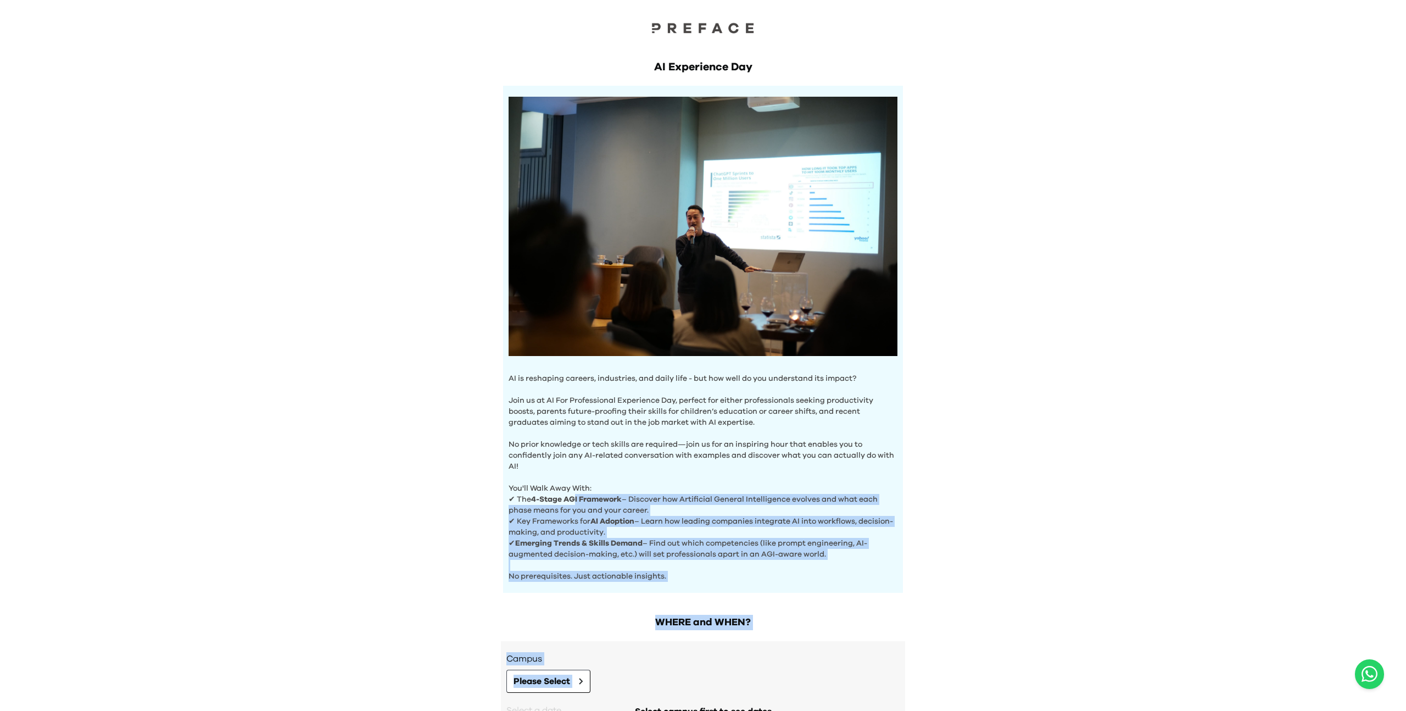
drag, startPoint x: 797, startPoint y: 694, endPoint x: 521, endPoint y: 414, distance: 392.8
click at [521, 414] on div "AI Experience Day AI is reshaping careers, industries, and daily life - but how…" at bounding box center [703, 381] width 1406 height 763
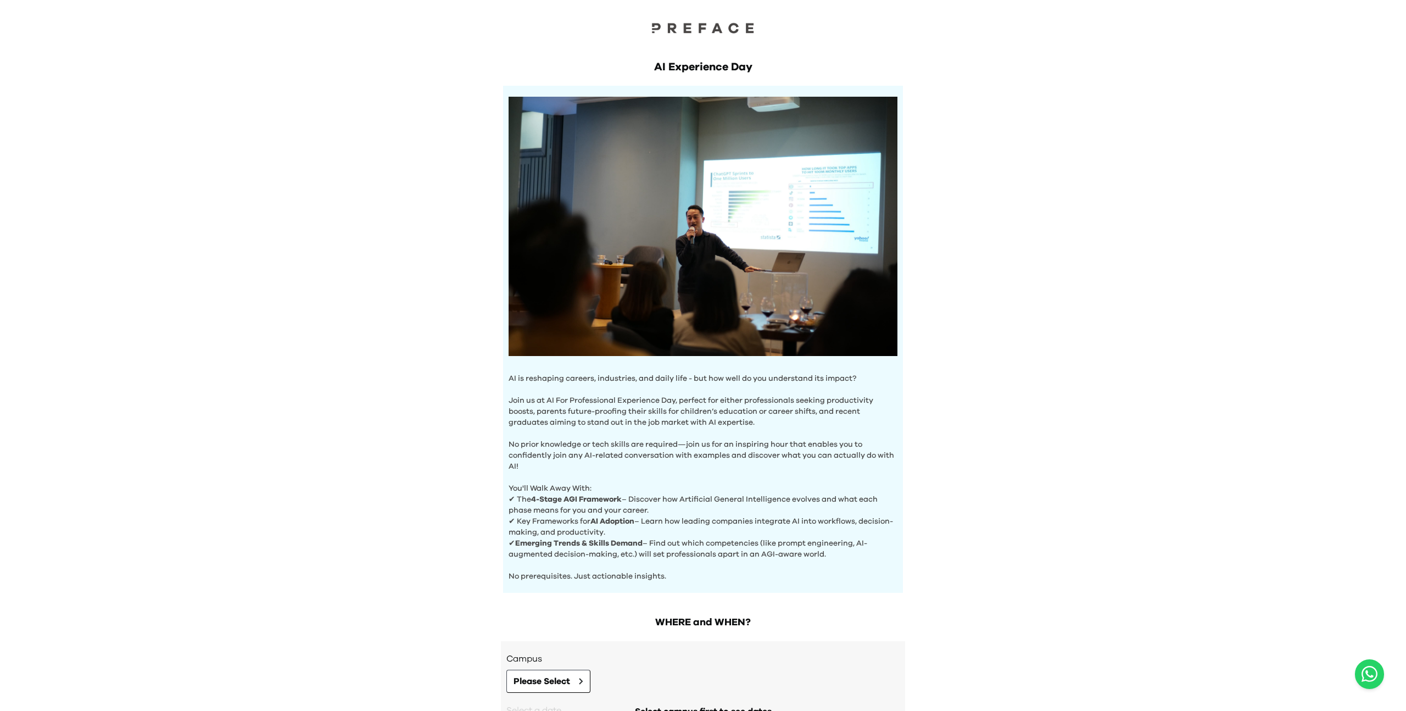
drag
click at [728, 563] on div "AI is reshaping careers, industries, and daily life - but how well do you under…" at bounding box center [703, 339] width 400 height 507
click at [766, 579] on p "No prerequisites. Just actionable insights." at bounding box center [703, 571] width 389 height 22
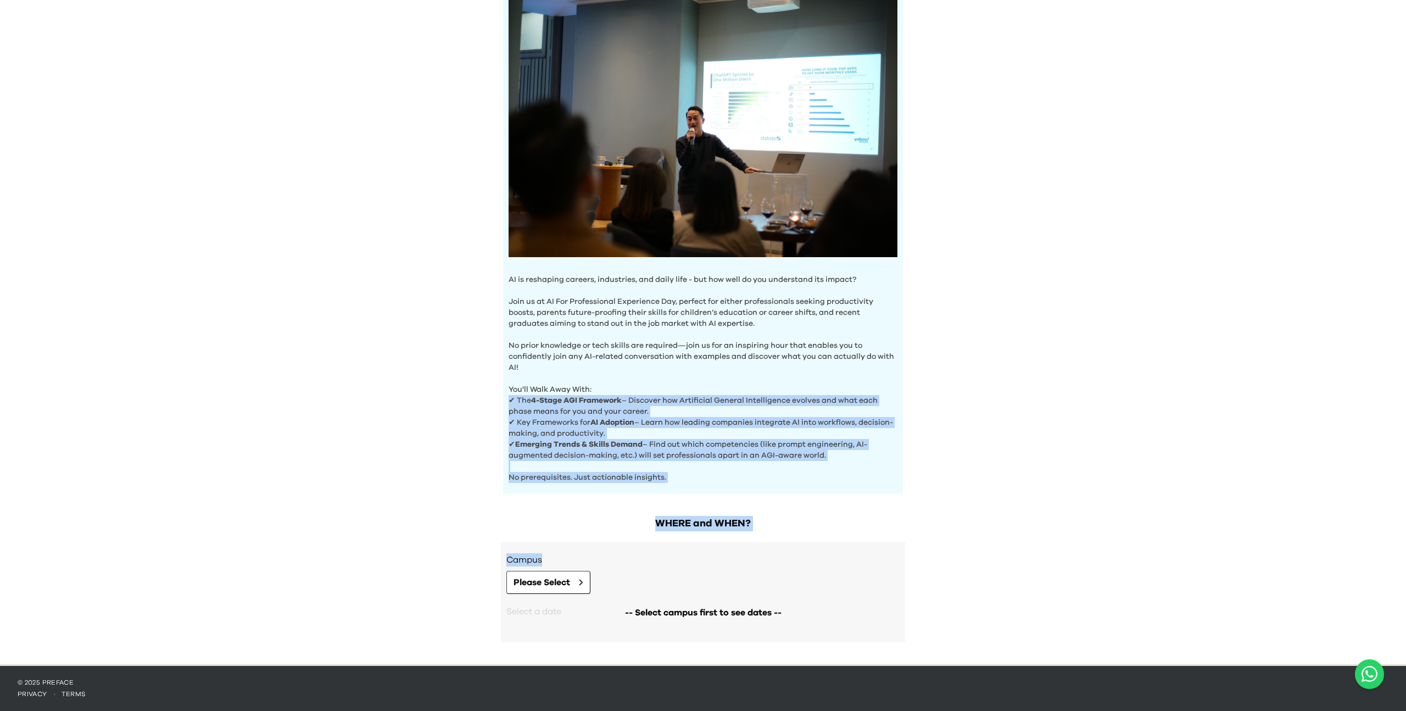
click at [443, 398] on div "AI Experience Day AI is reshaping careers, industries, and daily life - but how…" at bounding box center [703, 282] width 1406 height 763
click at [583, 580] on icon at bounding box center [581, 582] width 4 height 7
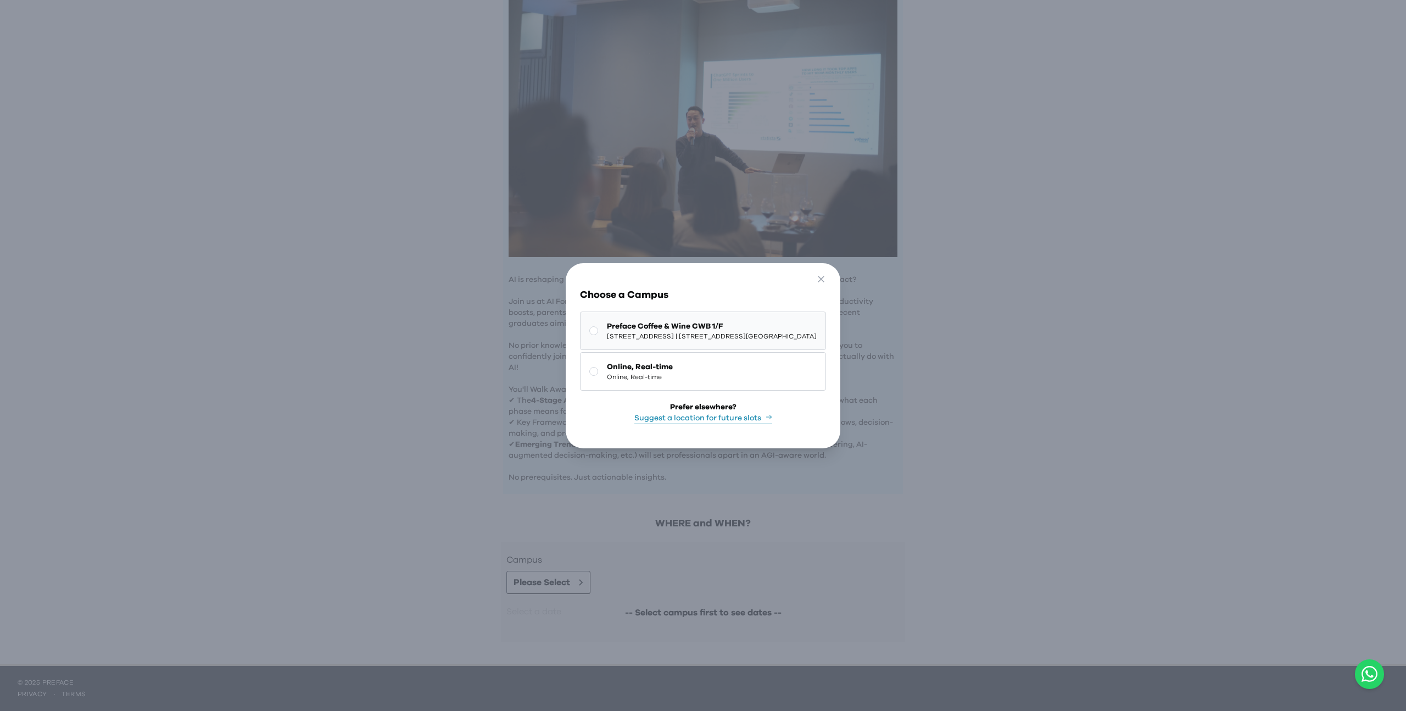
click at [622, 346] on button "Preface Coffee & Wine CWB 1/F 1/F, [STREET_ADDRESS] | [STREET_ADDRESS][GEOGRAPH…" at bounding box center [703, 330] width 246 height 38
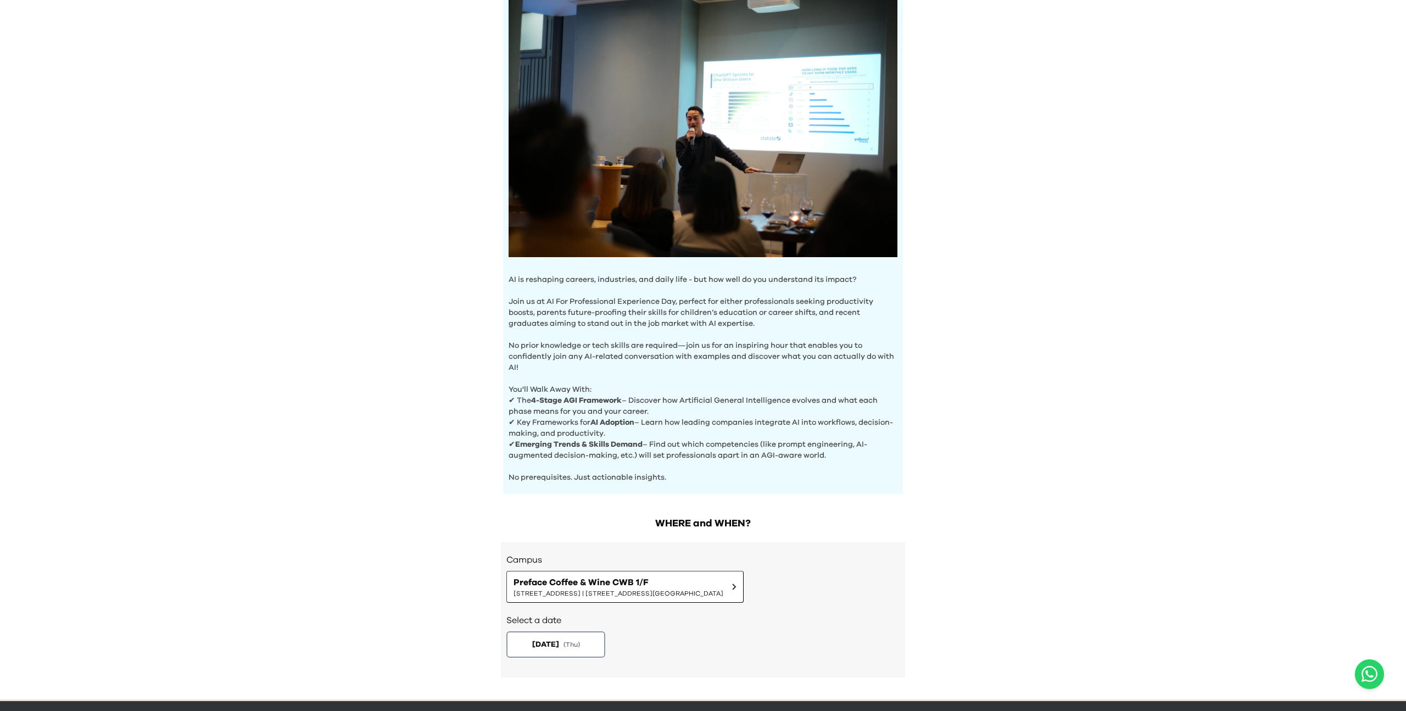
click at [687, 332] on p "No prior knowledge or tech skills are required—join us for an inspiring hour th…" at bounding box center [703, 351] width 389 height 44
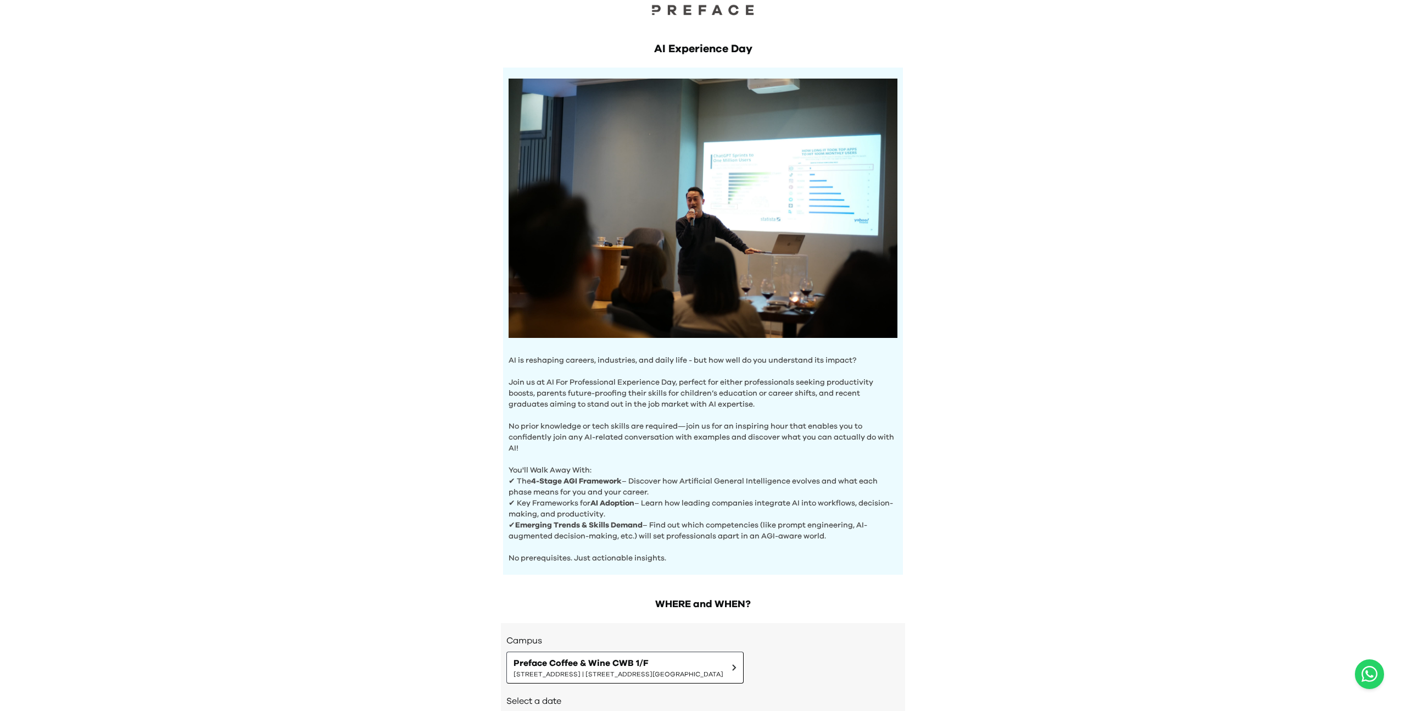
scroll to position [0, 0]
